Goal: Find specific page/section: Find specific page/section

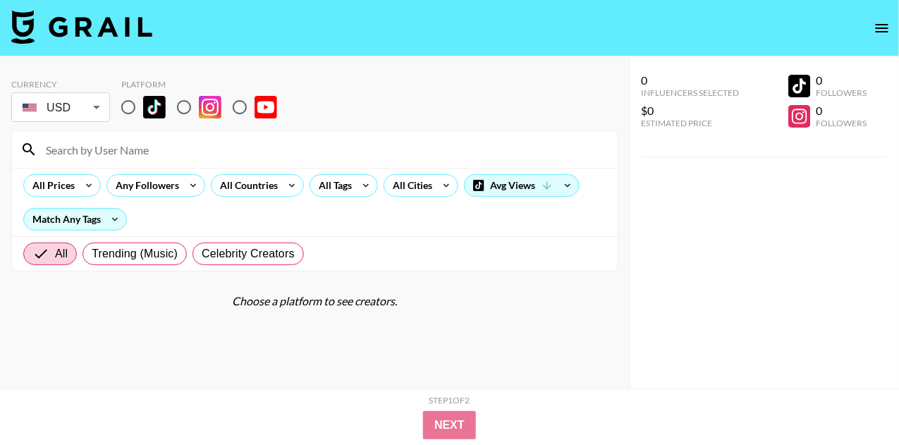
click at [130, 112] on input "radio" at bounding box center [128, 107] width 30 height 30
radio input "true"
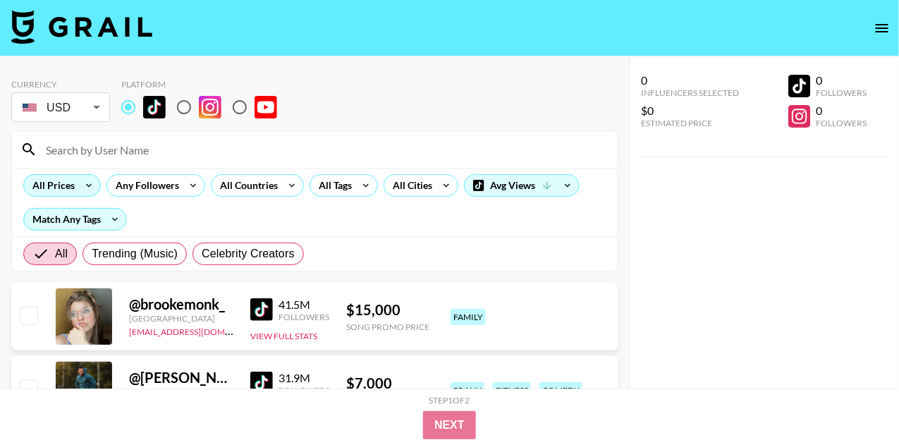
click at [74, 182] on div "All Prices" at bounding box center [51, 185] width 54 height 21
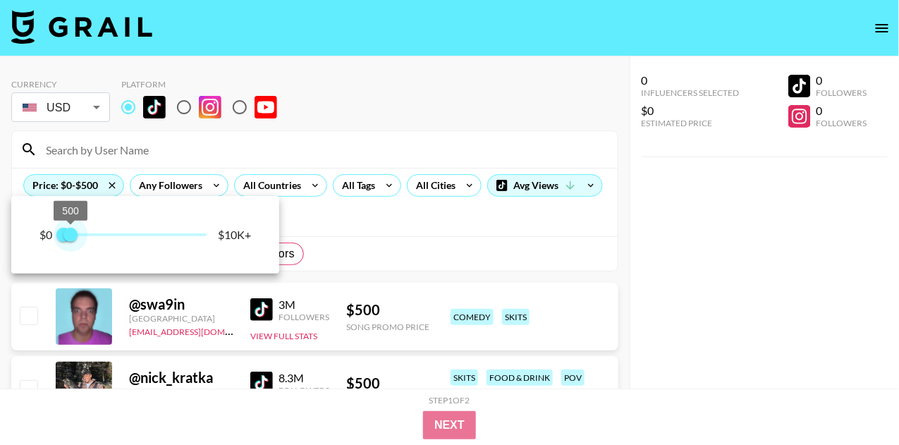
type input "750"
drag, startPoint x: 207, startPoint y: 235, endPoint x: 76, endPoint y: 234, distance: 130.4
click at [76, 234] on span "750" at bounding box center [74, 235] width 14 height 14
click at [228, 141] on div at bounding box center [449, 222] width 899 height 445
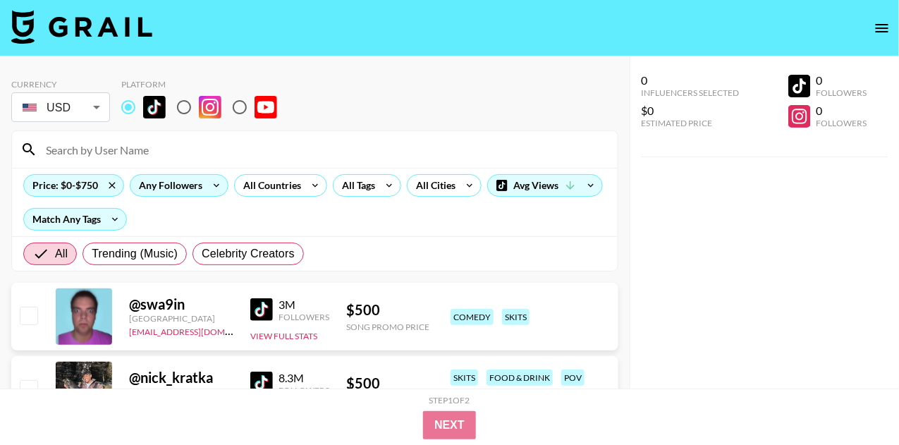
click at [199, 187] on div "Any Followers" at bounding box center [167, 185] width 75 height 21
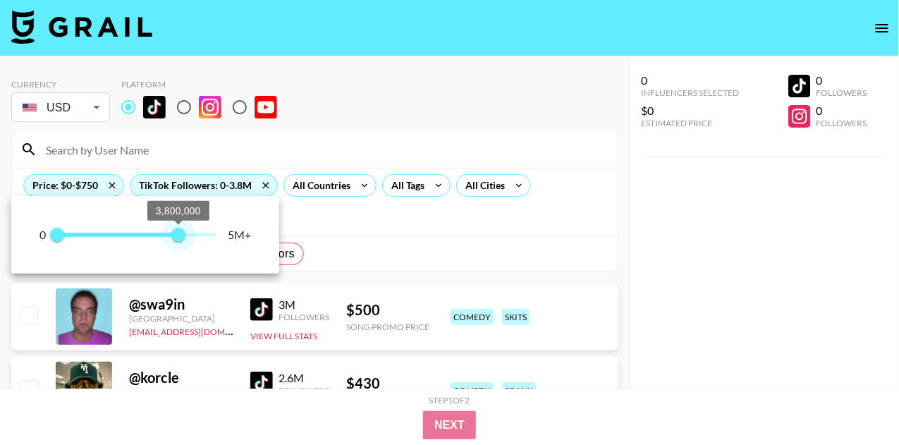
type input "3800000"
drag, startPoint x: 219, startPoint y: 234, endPoint x: 179, endPoint y: 234, distance: 39.5
click at [179, 234] on span "3,800,000" at bounding box center [178, 235] width 14 height 14
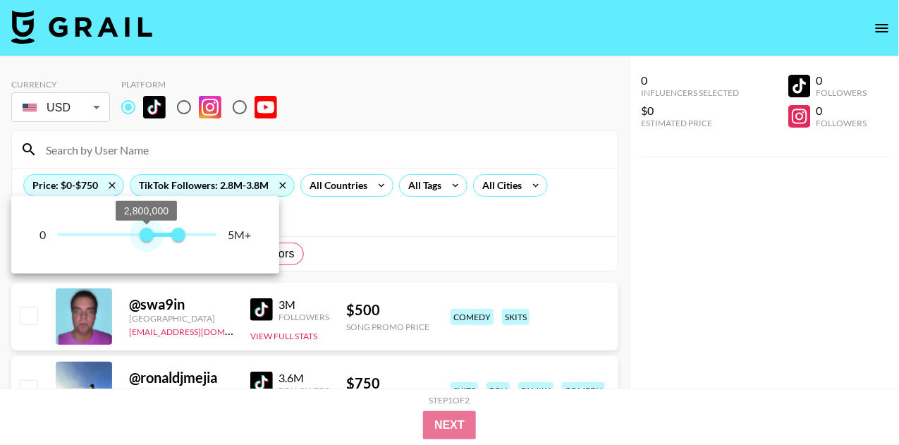
drag, startPoint x: 56, startPoint y: 231, endPoint x: 145, endPoint y: 228, distance: 88.9
click at [145, 228] on span "2,800,000" at bounding box center [147, 235] width 14 height 14
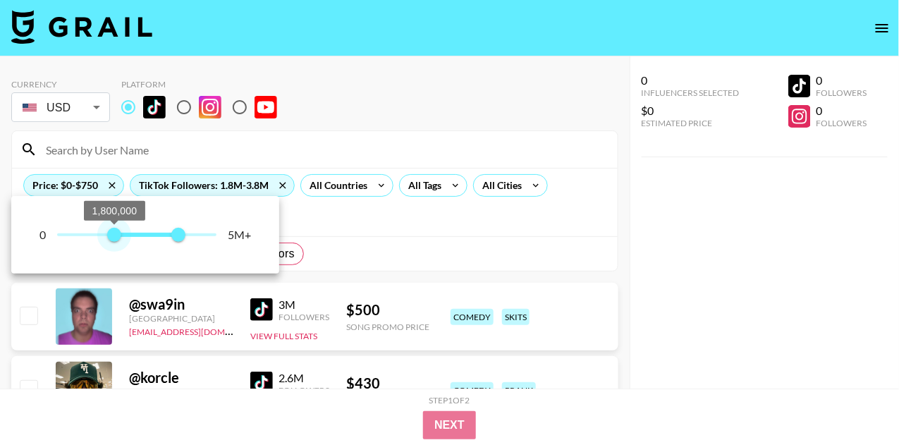
type input "1100000"
drag, startPoint x: 100, startPoint y: 226, endPoint x: 92, endPoint y: 226, distance: 8.5
click at [91, 228] on span "1,100,000" at bounding box center [92, 235] width 14 height 14
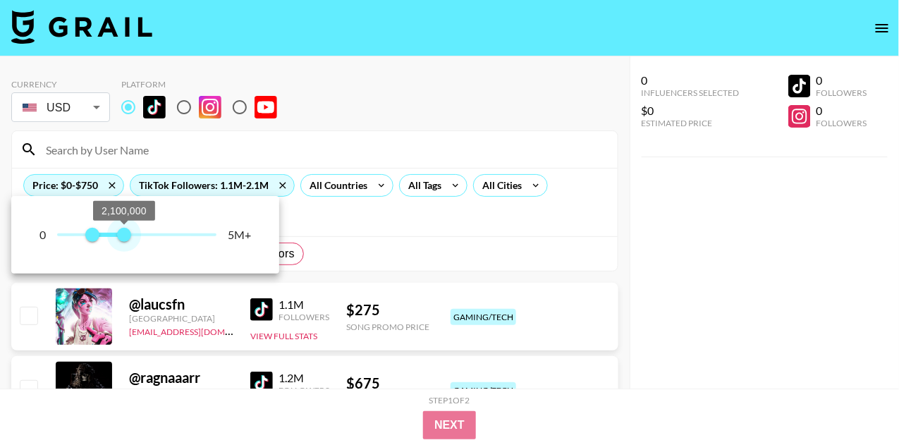
type input "2000000"
drag, startPoint x: 180, startPoint y: 232, endPoint x: 120, endPoint y: 232, distance: 60.6
click at [120, 232] on span "2,000,000" at bounding box center [120, 235] width 14 height 14
click at [343, 159] on div at bounding box center [449, 222] width 899 height 445
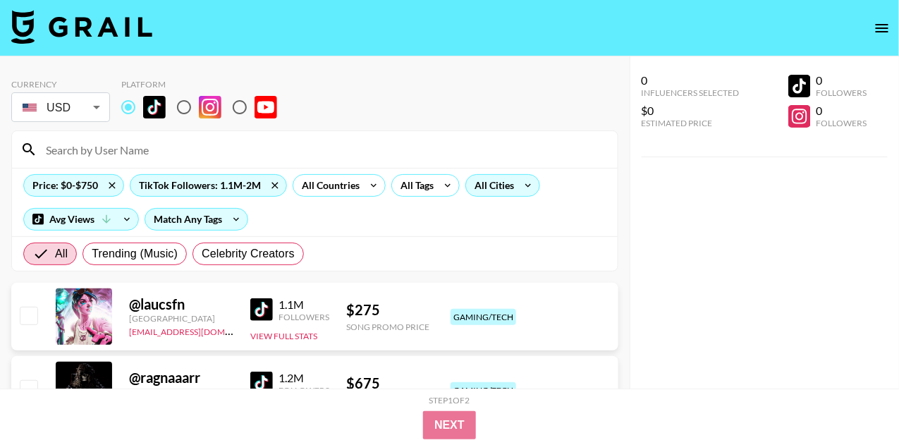
click at [494, 180] on div "All Cities" at bounding box center [491, 185] width 51 height 21
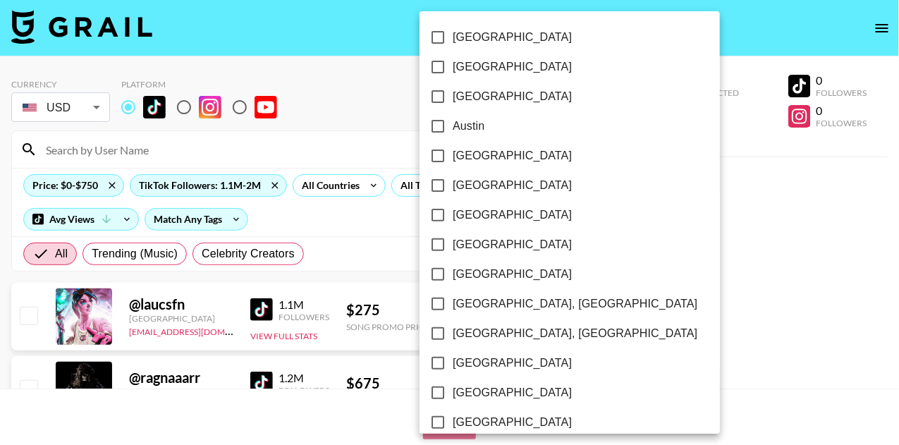
click at [436, 128] on input "Austin" at bounding box center [438, 126] width 30 height 30
checkbox input "true"
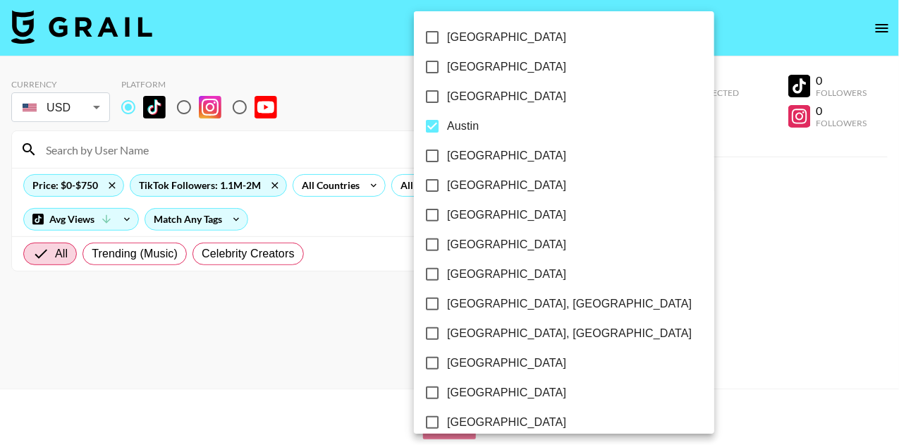
click at [429, 156] on input "[GEOGRAPHIC_DATA]" at bounding box center [432, 156] width 30 height 30
checkbox input "true"
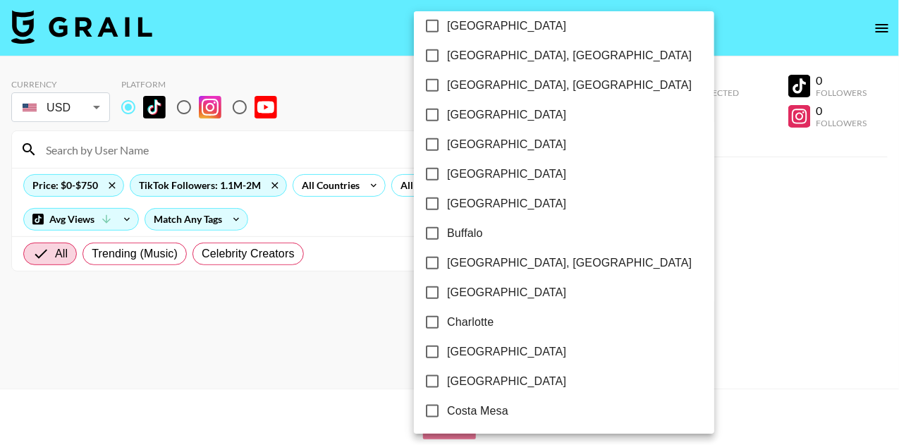
scroll to position [303, 0]
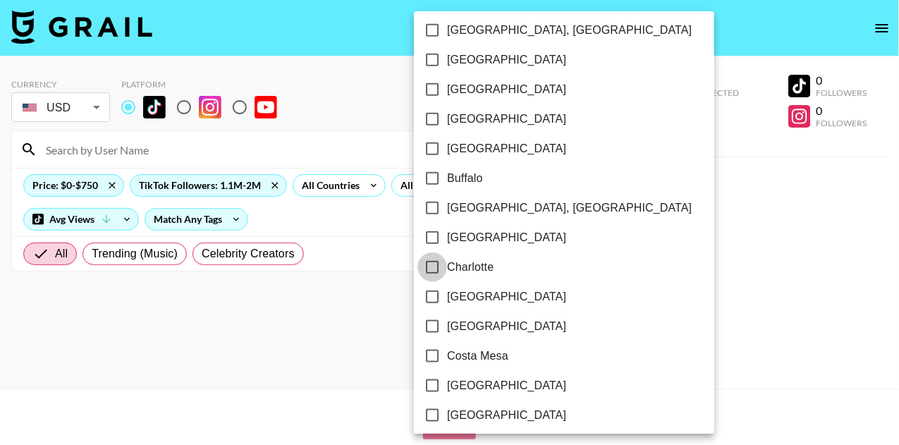
click at [434, 266] on input "Charlotte" at bounding box center [432, 267] width 30 height 30
checkbox input "true"
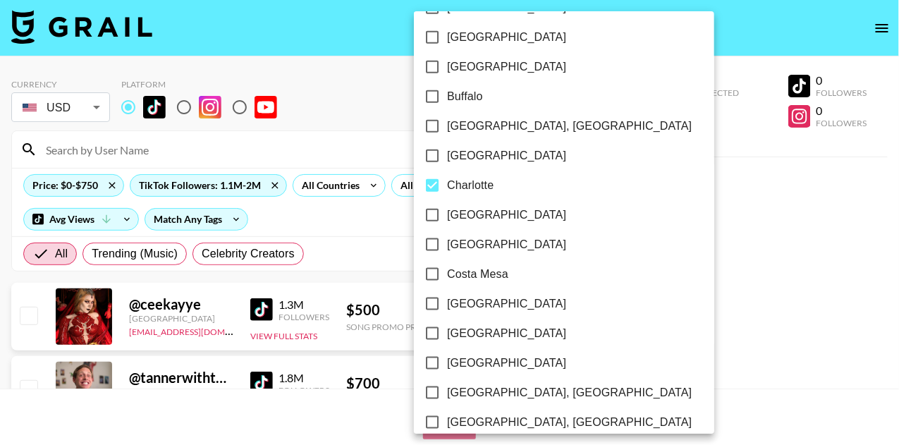
scroll to position [388, 0]
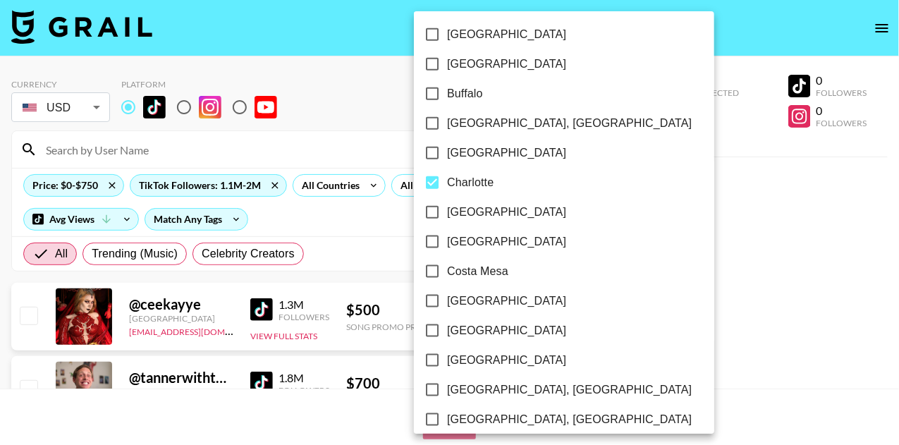
click at [432, 333] on input "[GEOGRAPHIC_DATA]" at bounding box center [432, 331] width 30 height 30
checkbox input "true"
click at [690, 255] on div at bounding box center [449, 222] width 899 height 445
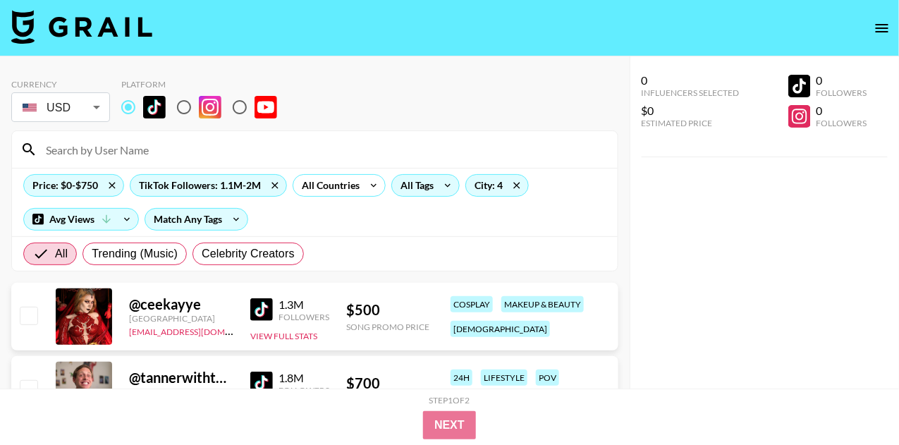
click at [437, 183] on icon at bounding box center [447, 185] width 23 height 21
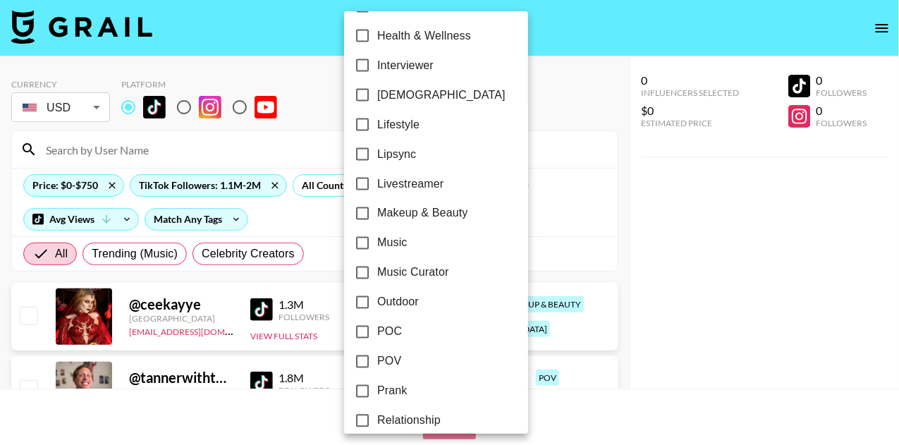
scroll to position [656, 0]
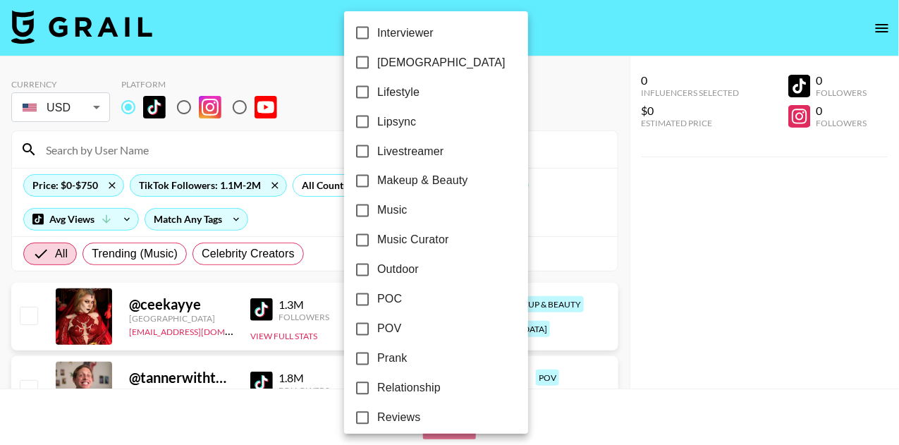
click at [365, 211] on input "Music" at bounding box center [363, 211] width 30 height 30
checkbox input "true"
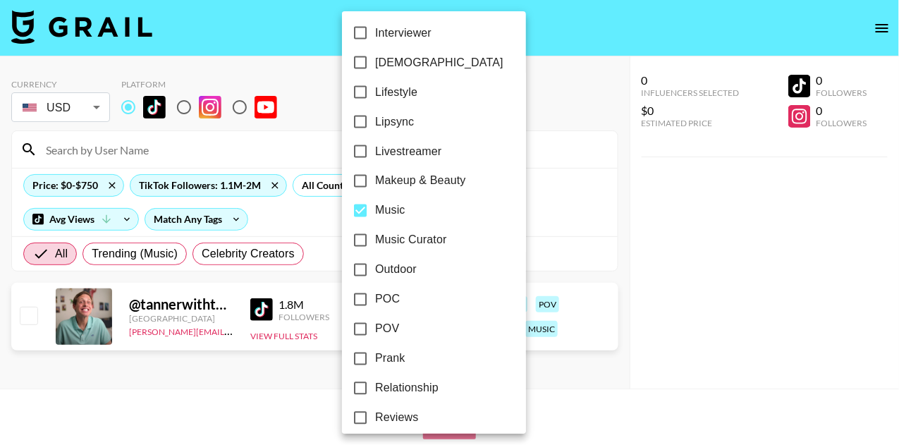
click at [362, 237] on input "Music Curator" at bounding box center [360, 241] width 30 height 30
checkbox input "true"
click at [294, 290] on div at bounding box center [449, 222] width 899 height 445
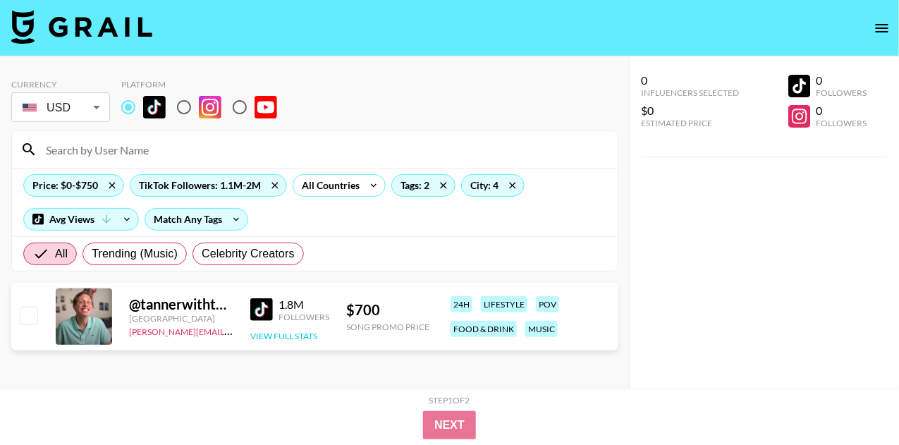
click at [277, 332] on button "View Full Stats" at bounding box center [283, 336] width 67 height 11
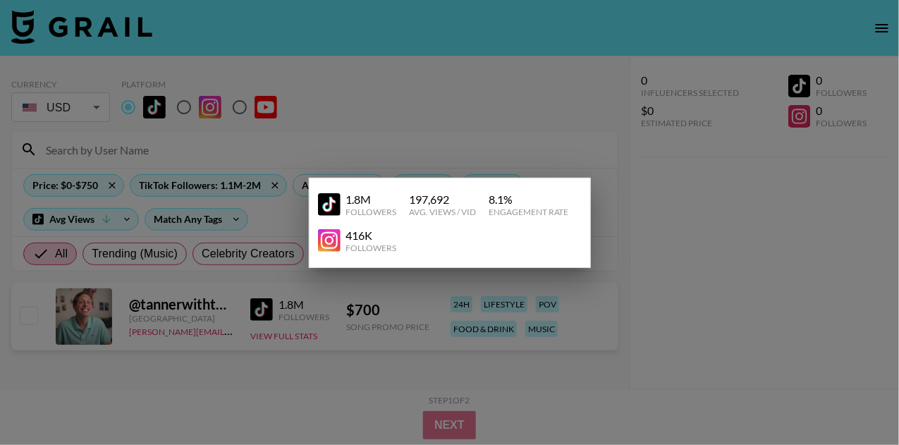
click at [417, 101] on div at bounding box center [449, 222] width 899 height 445
